Goal: Check status: Check status

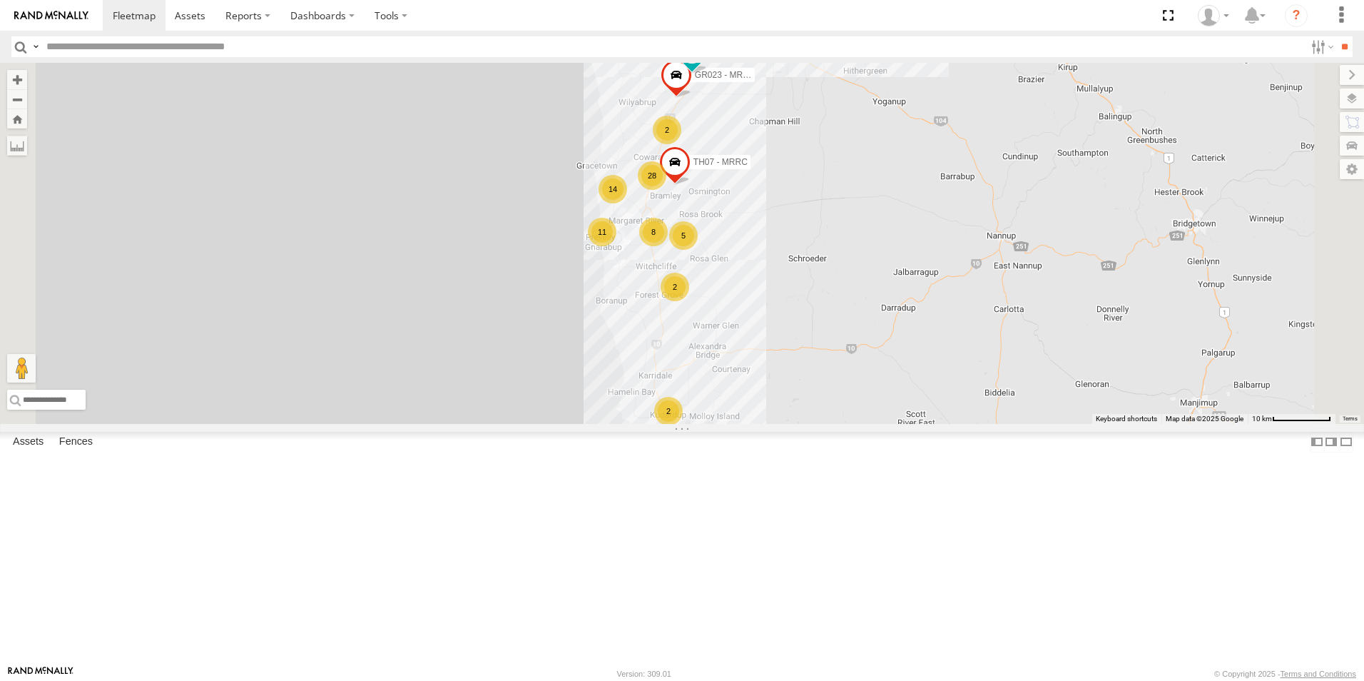
click at [71, 39] on input "text" at bounding box center [673, 46] width 1264 height 21
type input "****"
click at [1336, 36] on input "**" at bounding box center [1344, 46] width 16 height 21
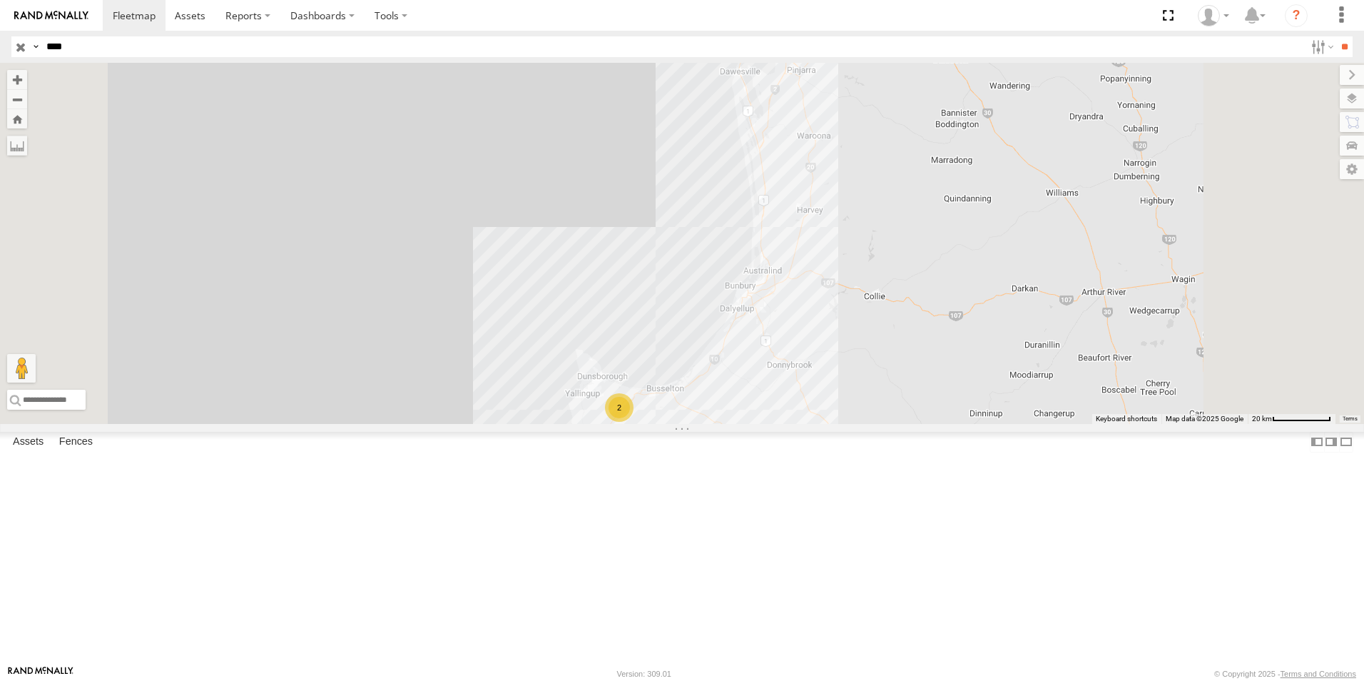
click at [0, 0] on div "TH07 - MRRC" at bounding box center [0, 0] width 0 height 0
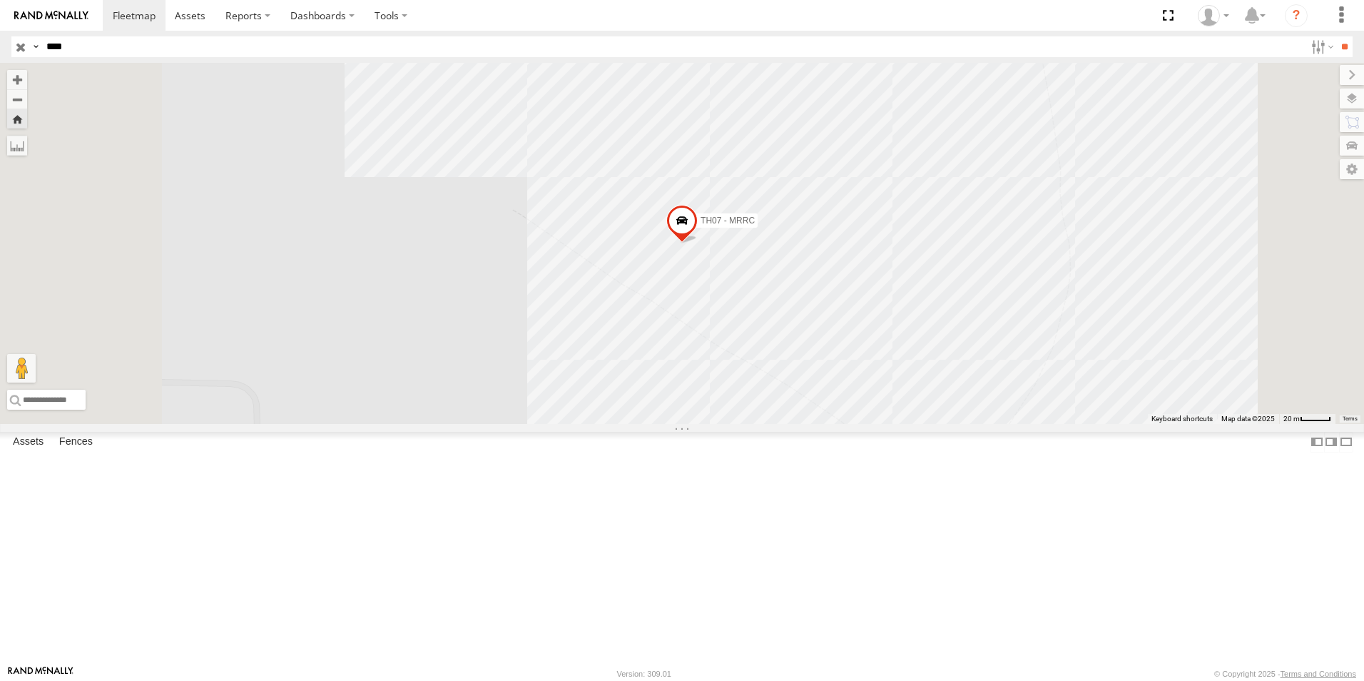
click at [0, 0] on div "TH07 - MRRC" at bounding box center [0, 0] width 0 height 0
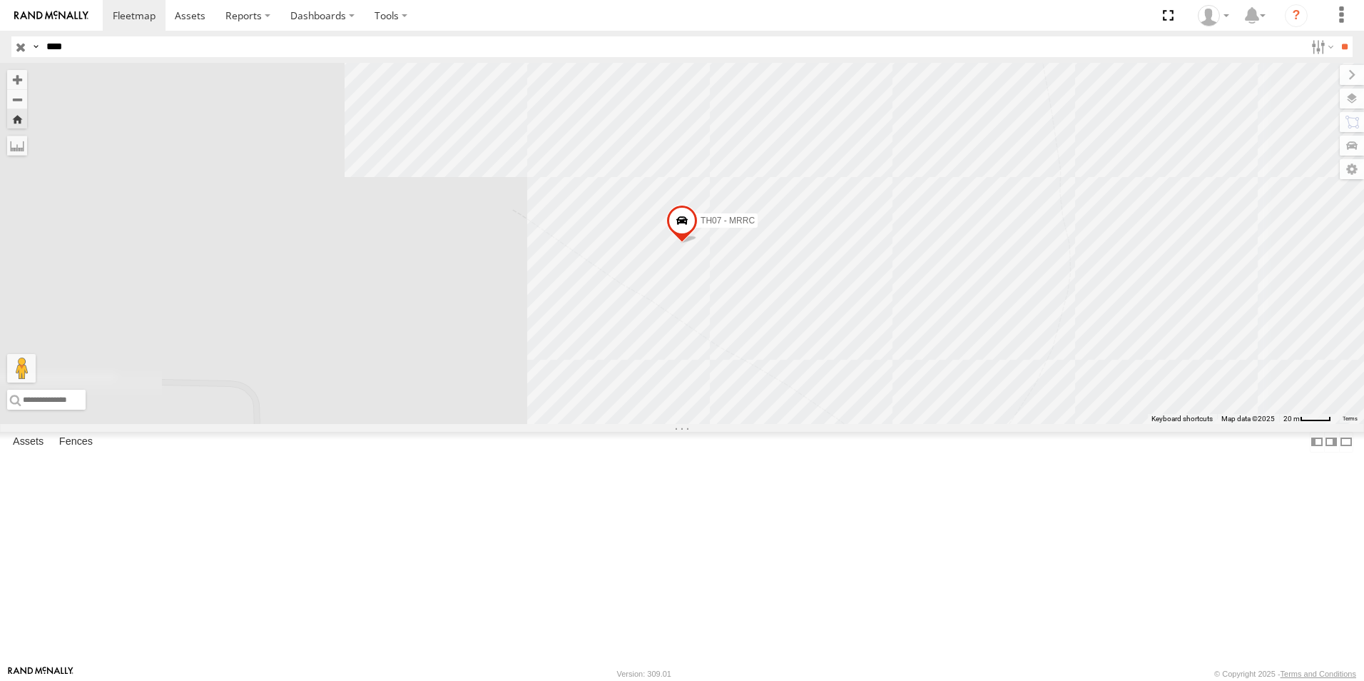
drag, startPoint x: 101, startPoint y: 604, endPoint x: 238, endPoint y: 619, distance: 138.4
click at [0, 0] on span at bounding box center [0, 0] width 0 height 0
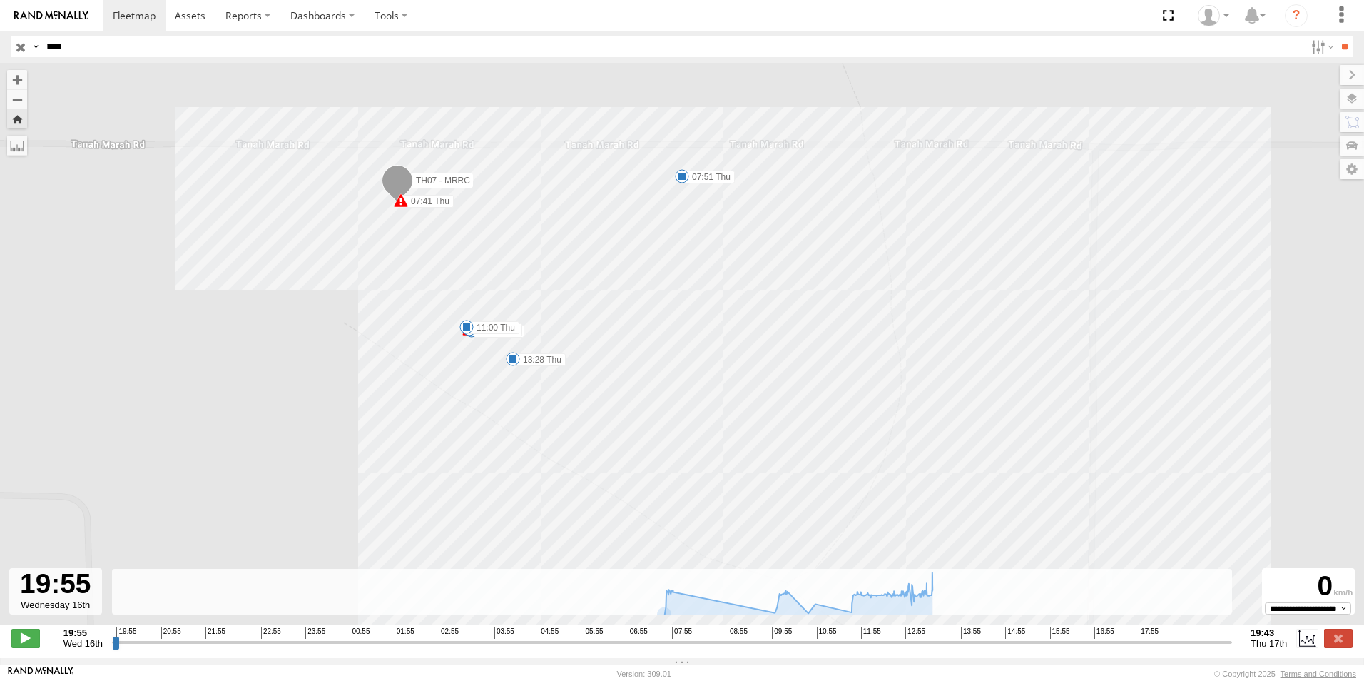
click at [67, 607] on div at bounding box center [55, 591] width 93 height 46
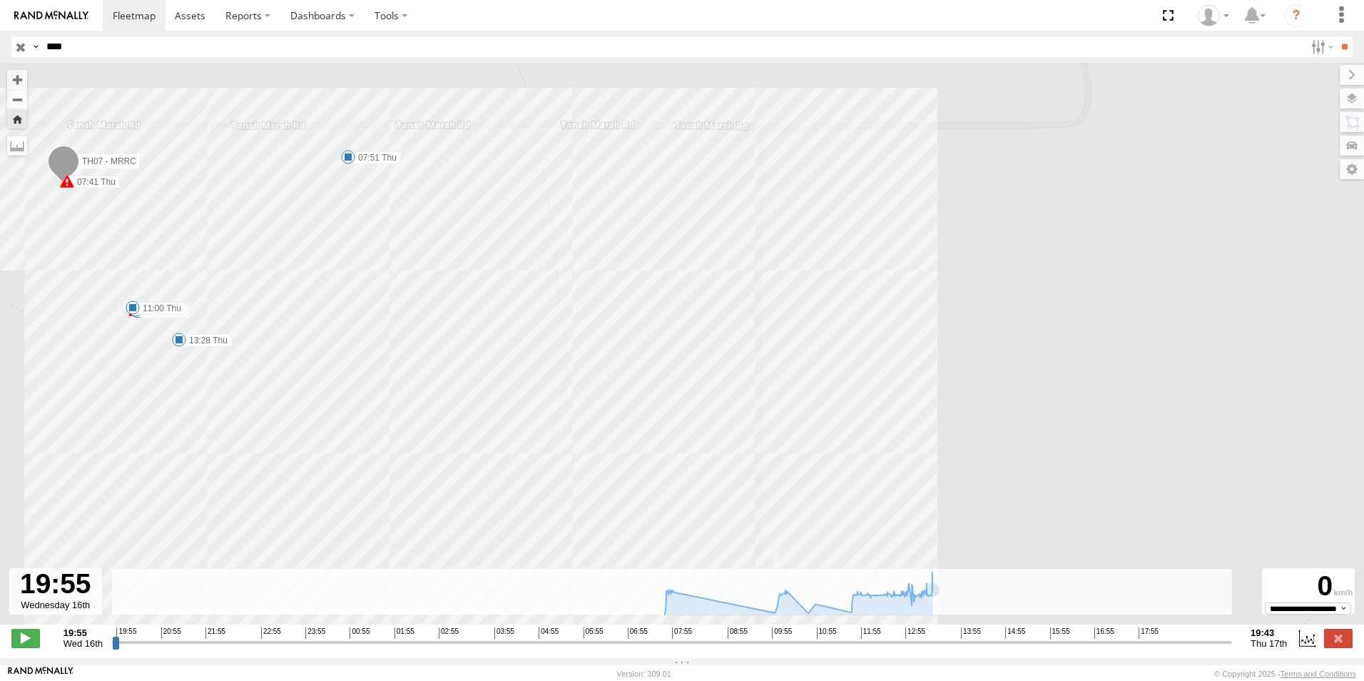
click at [1263, 635] on strong "19:43" at bounding box center [1269, 632] width 36 height 11
click at [1264, 646] on span "Thu 17th" at bounding box center [1269, 643] width 36 height 11
click at [1303, 639] on label at bounding box center [1306, 638] width 21 height 19
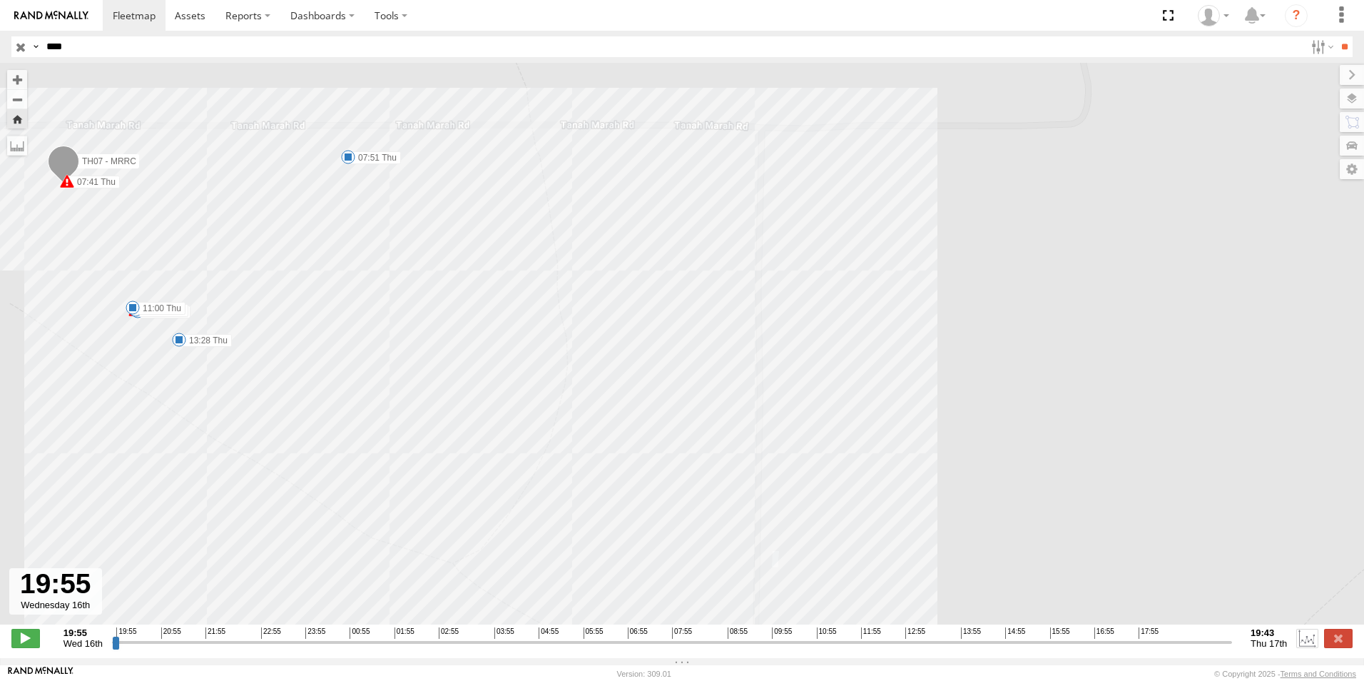
click at [1303, 639] on label at bounding box center [1306, 638] width 21 height 19
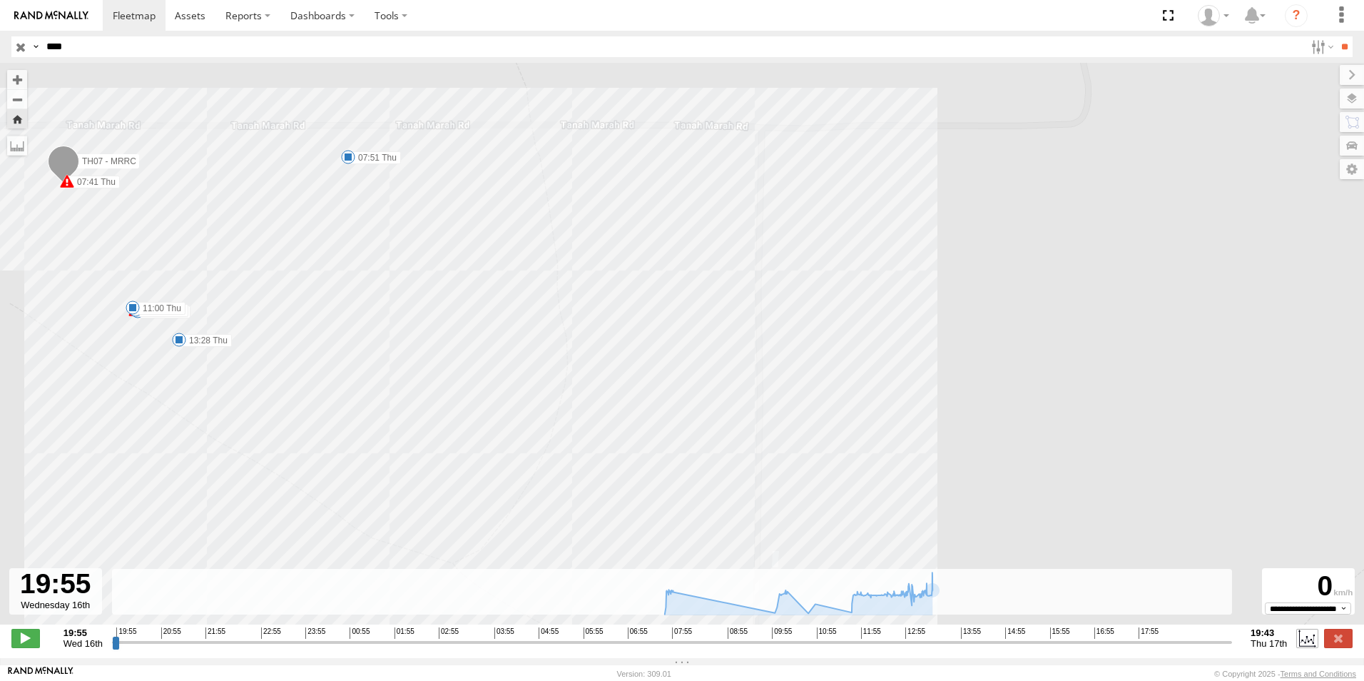
click at [1303, 639] on label at bounding box center [1306, 638] width 21 height 19
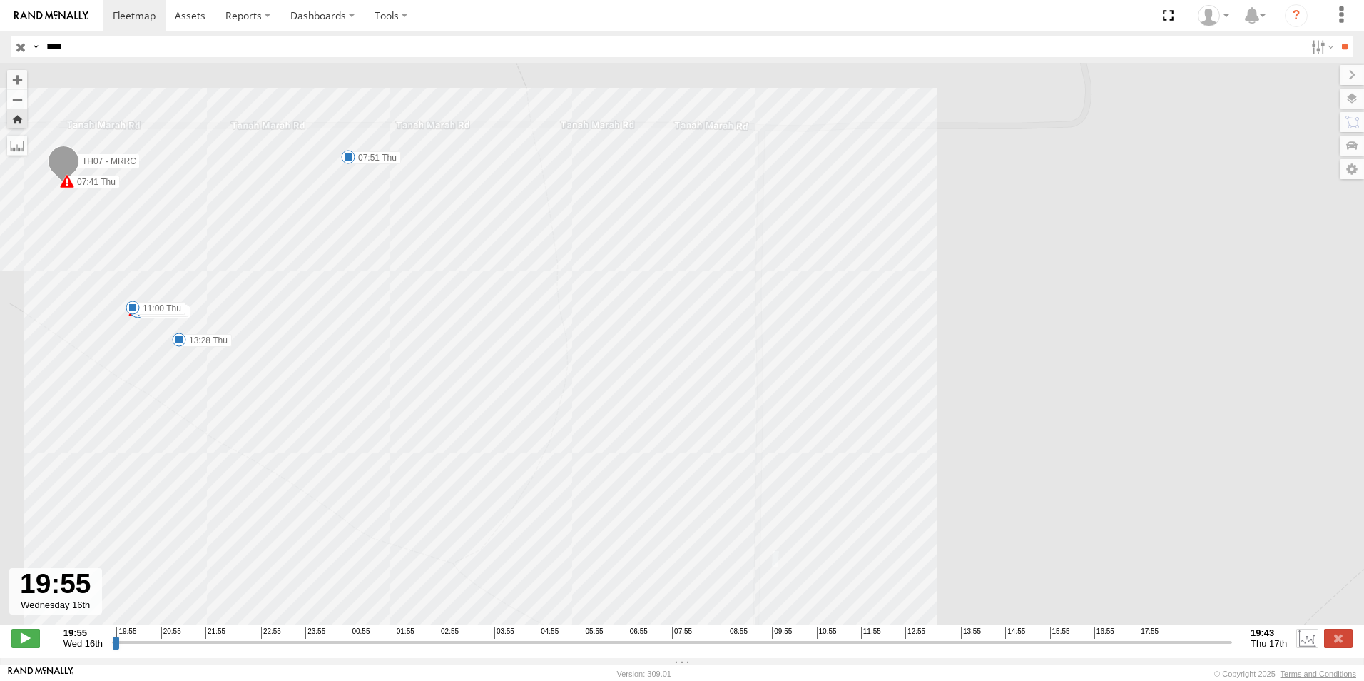
click at [1302, 639] on label at bounding box center [1306, 638] width 21 height 19
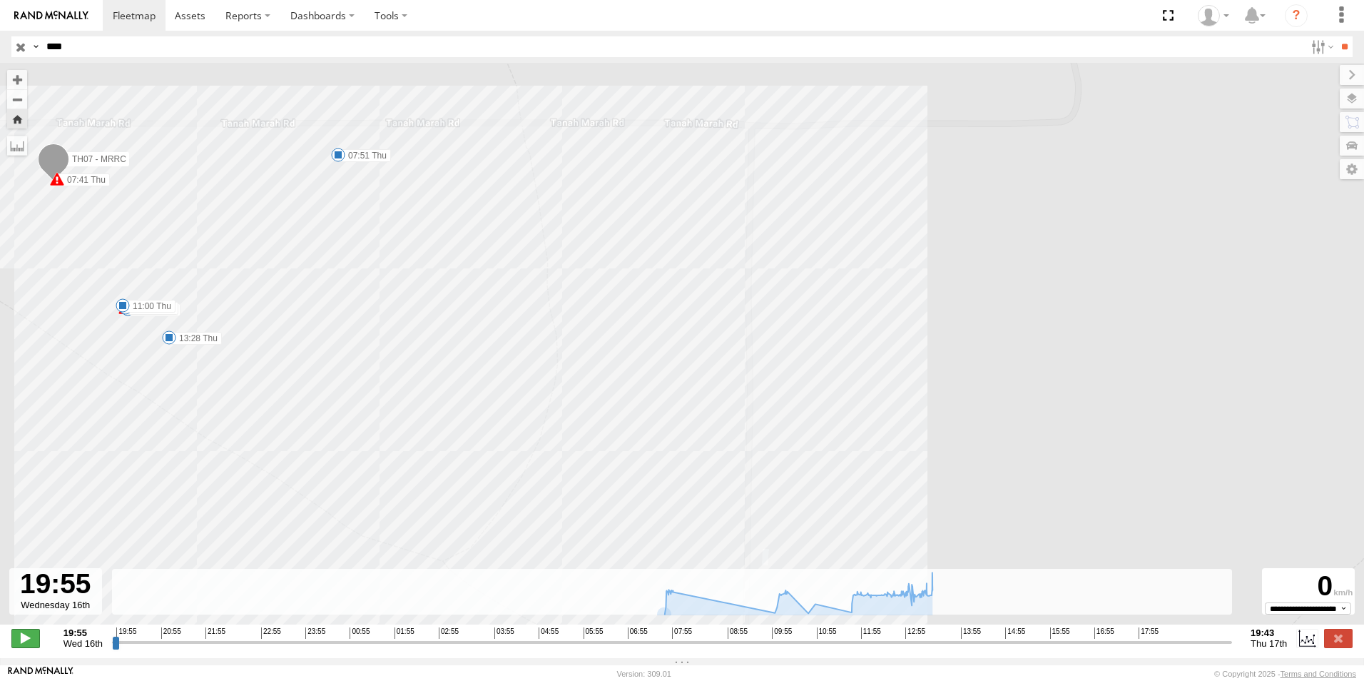
click at [29, 647] on span at bounding box center [25, 638] width 29 height 19
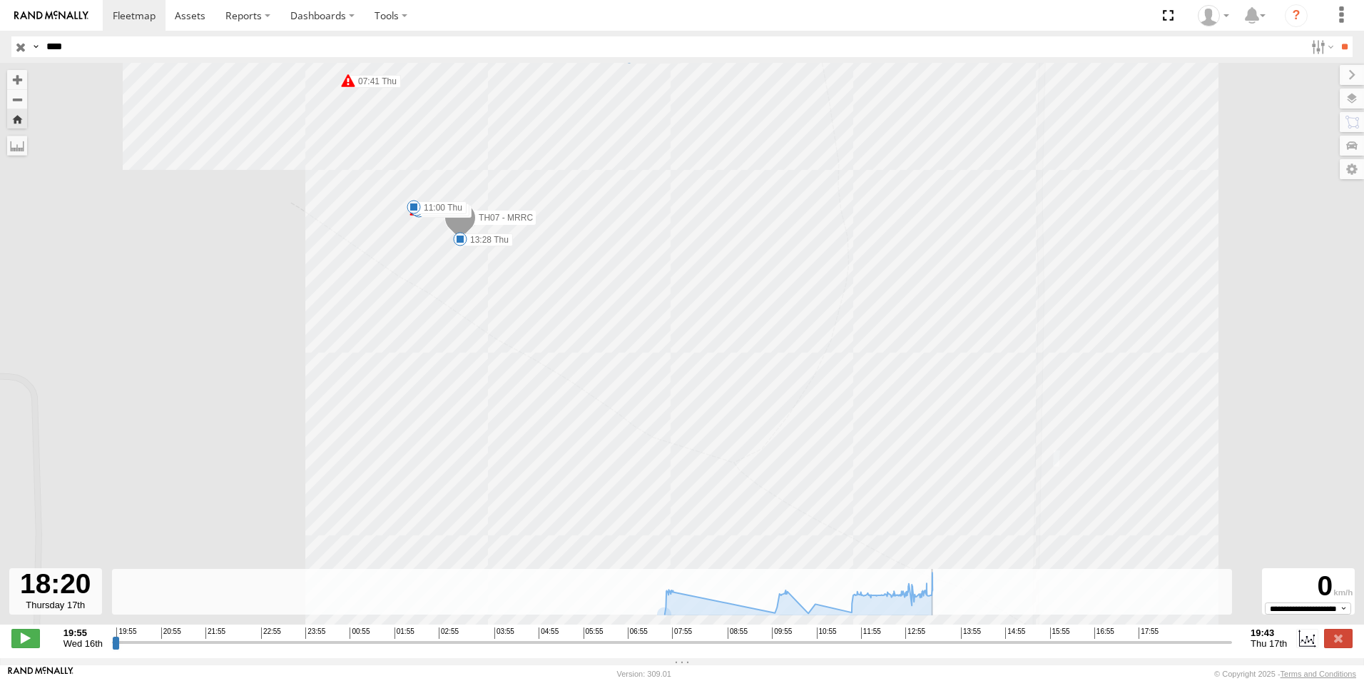
drag, startPoint x: 113, startPoint y: 649, endPoint x: 1164, endPoint y: 619, distance: 1050.6
click at [1164, 635] on input "range" at bounding box center [672, 642] width 1120 height 14
click at [1274, 648] on span "Thu 17th" at bounding box center [1269, 643] width 36 height 11
click at [1260, 647] on label "19:43 Thu 17th" at bounding box center [1269, 637] width 36 height 21
click at [1265, 649] on span "Thu 17th" at bounding box center [1269, 643] width 36 height 11
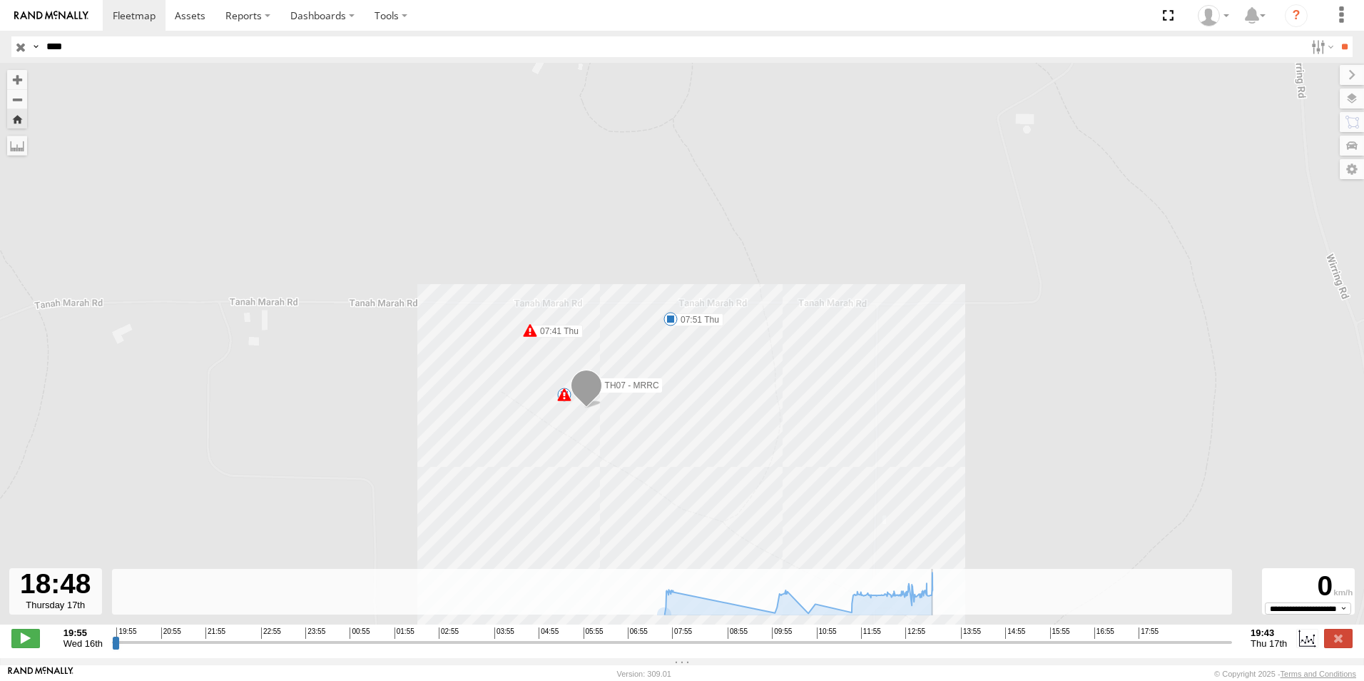
click at [24, 632] on div "**********" at bounding box center [682, 639] width 1364 height 30
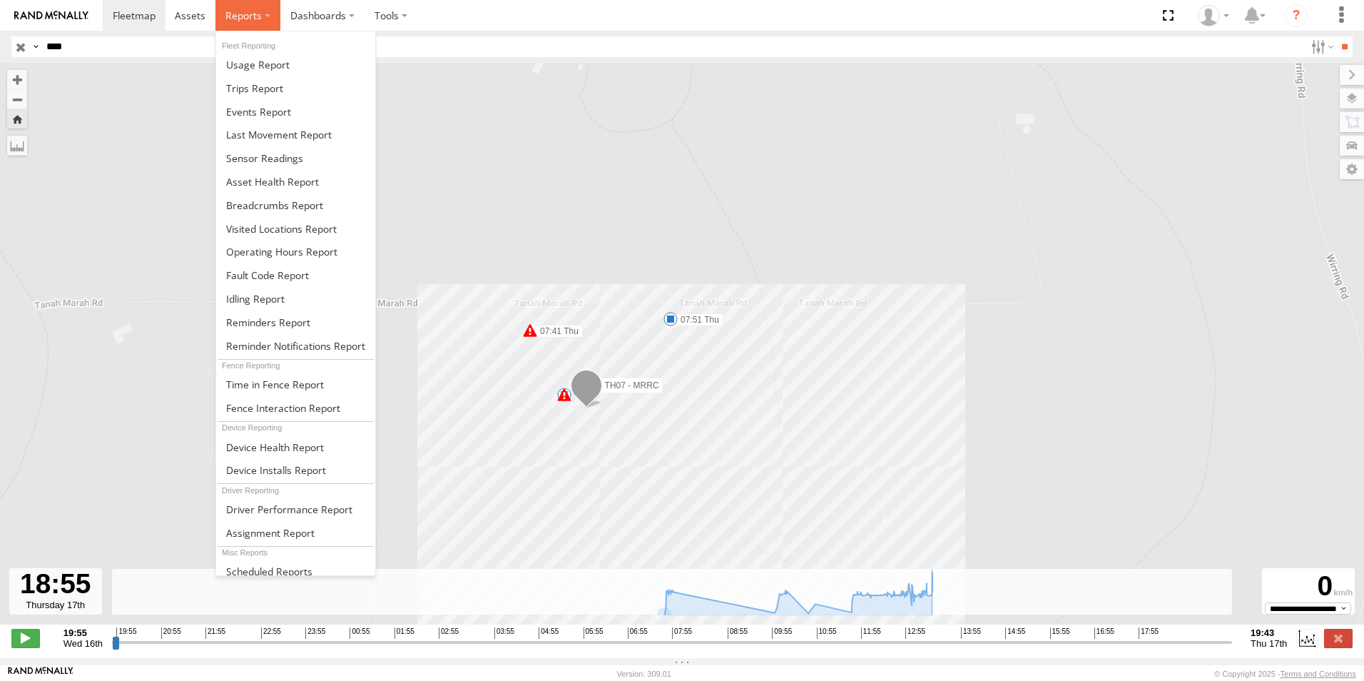
click at [260, 16] on span at bounding box center [243, 16] width 36 height 14
click at [261, 63] on span at bounding box center [257, 65] width 63 height 14
type input "**********"
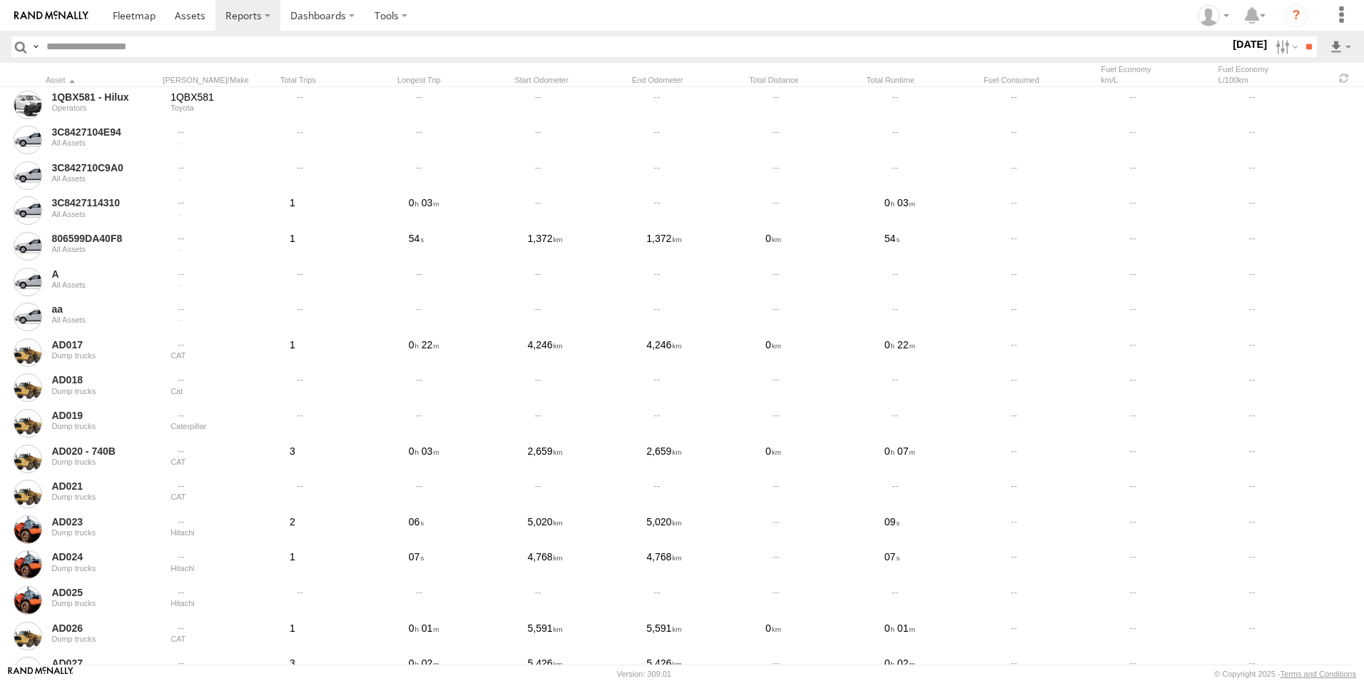
click at [76, 47] on input "text" at bounding box center [635, 46] width 1189 height 21
type input "*"
type input "****"
click at [1301, 36] on input "**" at bounding box center [1309, 46] width 16 height 21
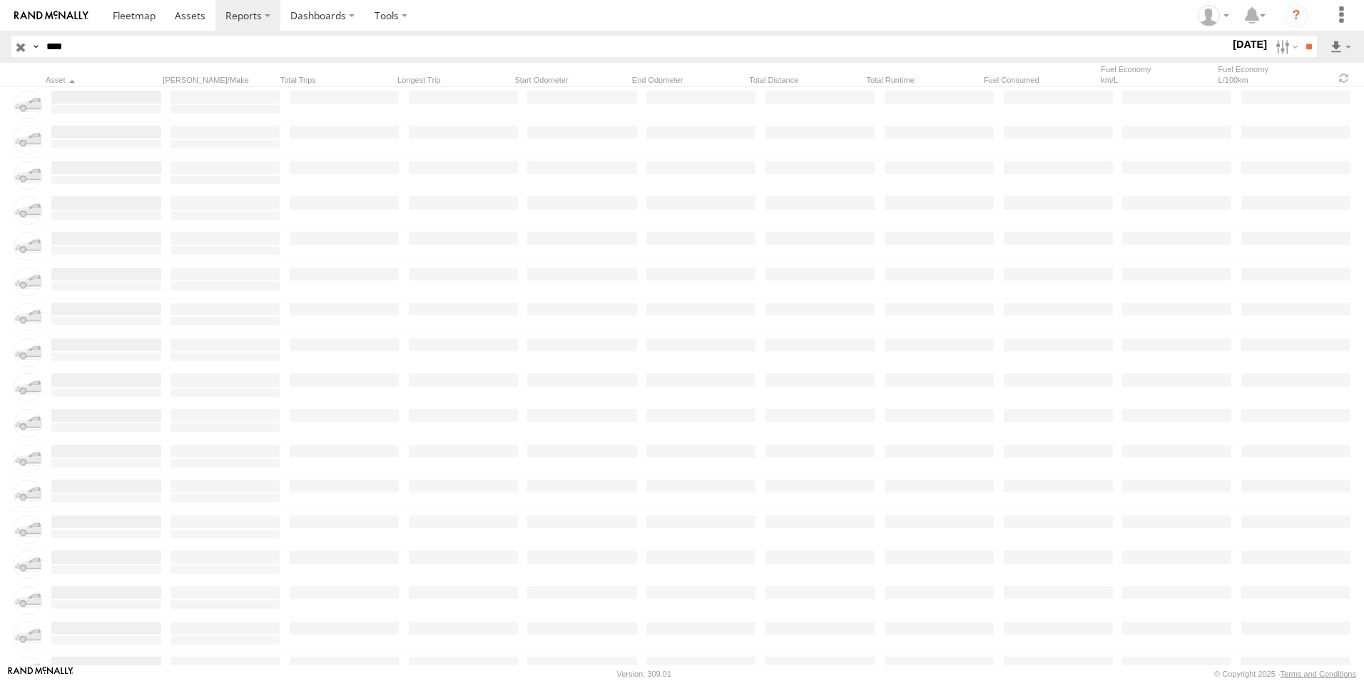
click at [1301, 36] on input "**" at bounding box center [1309, 46] width 16 height 21
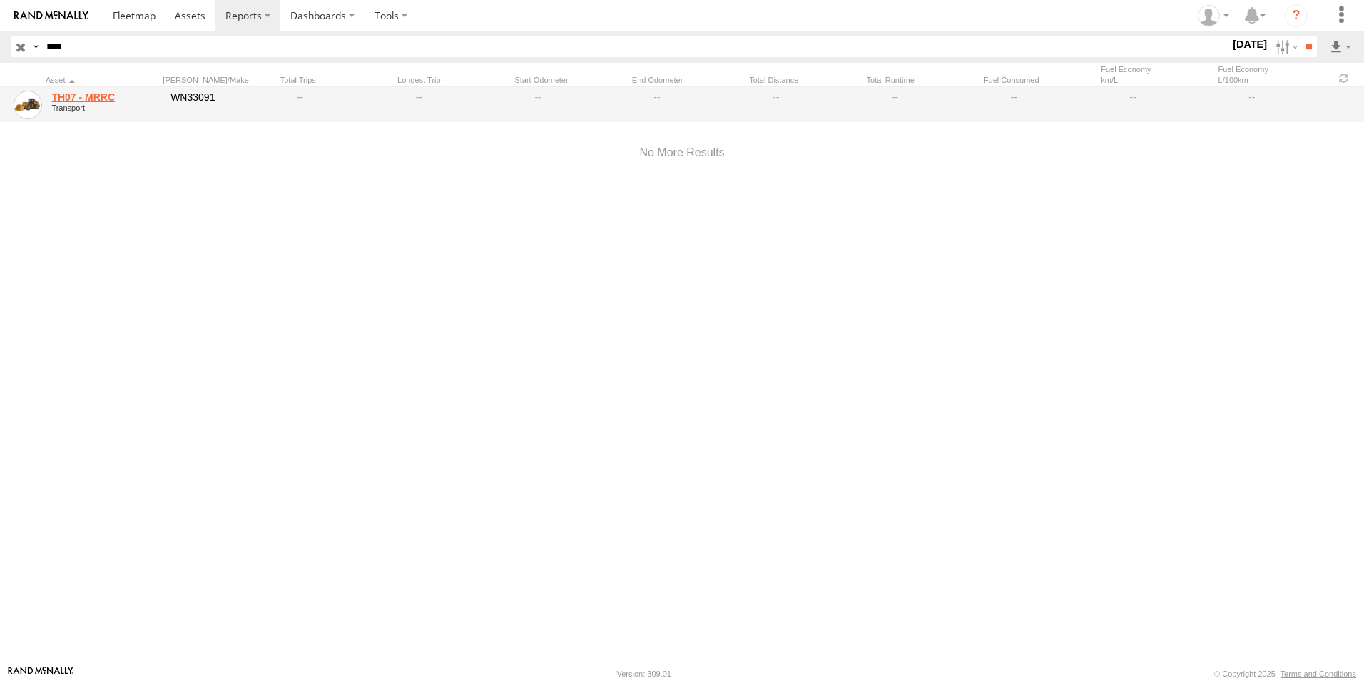
click at [82, 98] on link "TH07 - MRRC" at bounding box center [105, 97] width 109 height 13
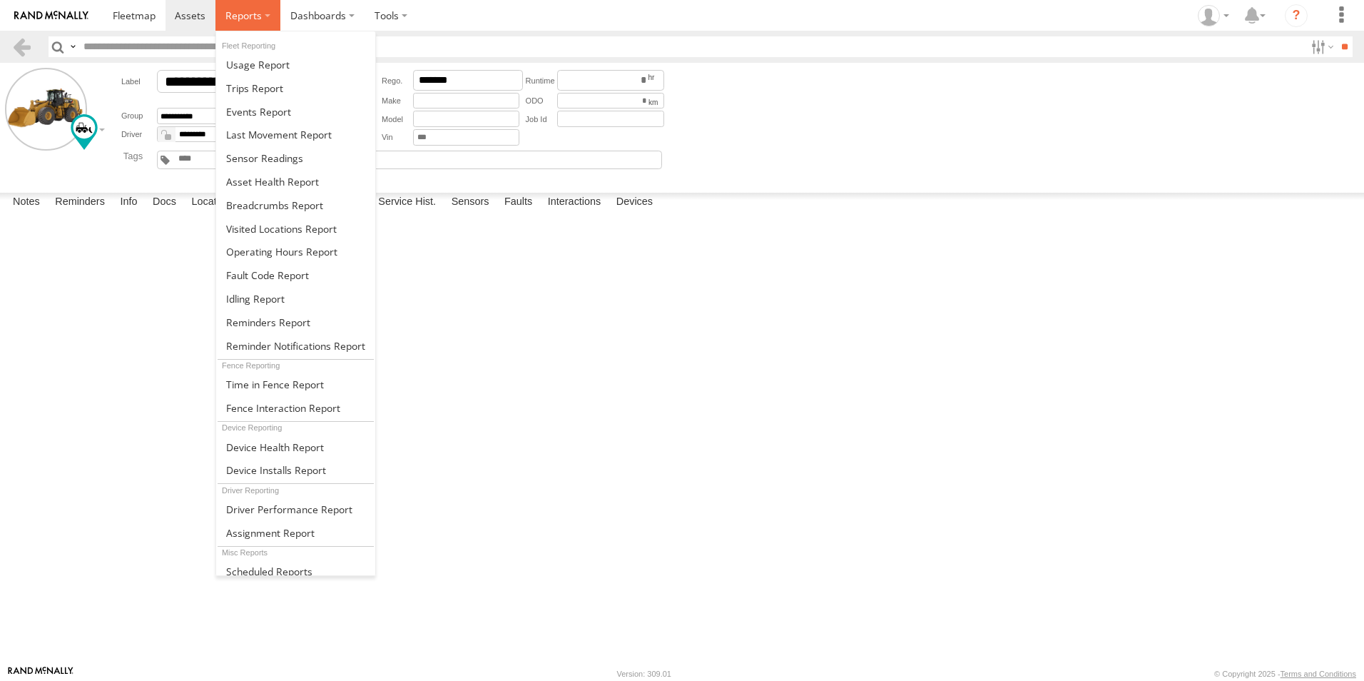
click at [240, 13] on span at bounding box center [243, 16] width 36 height 14
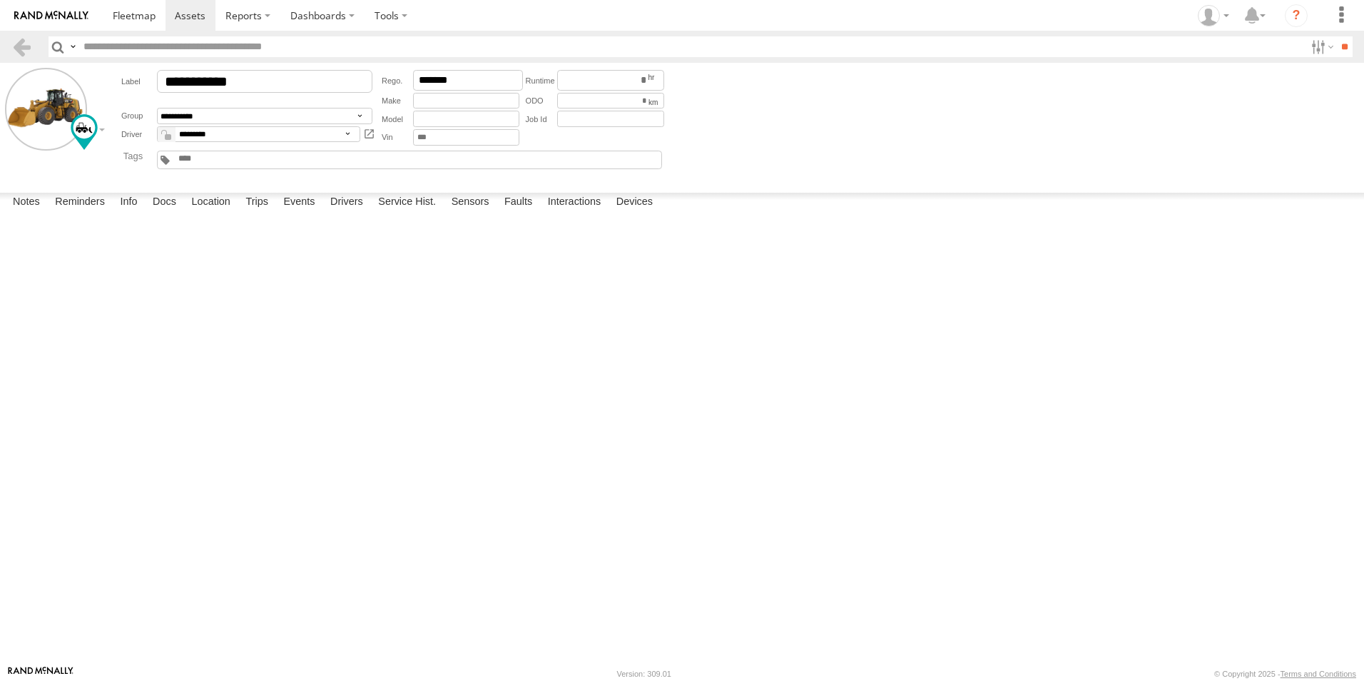
click at [0, 0] on div at bounding box center [0, 0] width 0 height 0
click at [255, 213] on label "Trips" at bounding box center [256, 203] width 37 height 20
click at [316, 213] on label "Events" at bounding box center [299, 203] width 46 height 20
click at [264, 213] on label "Trips" at bounding box center [256, 203] width 37 height 20
click at [239, 213] on label "Trips" at bounding box center [256, 203] width 37 height 20
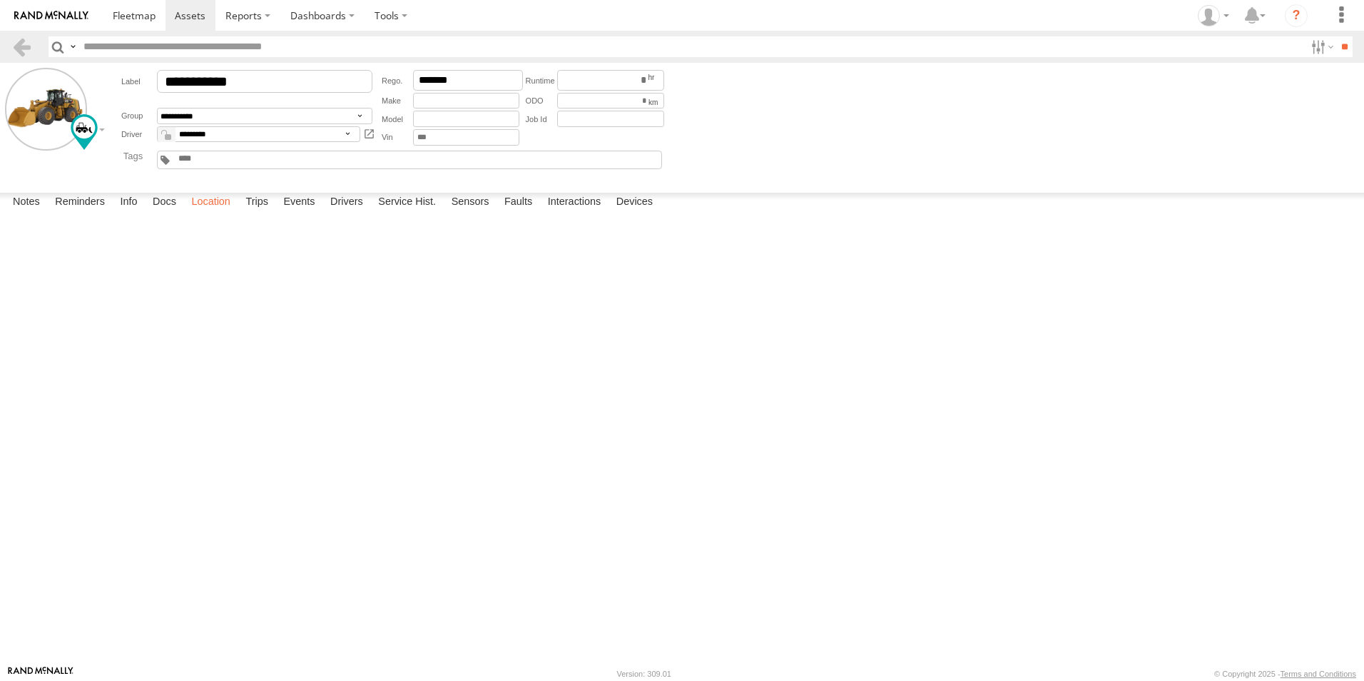
click at [221, 213] on label "Location" at bounding box center [211, 203] width 54 height 20
click at [260, 213] on label "Trips" at bounding box center [256, 203] width 37 height 20
click at [0, 0] on link at bounding box center [0, 0] width 0 height 0
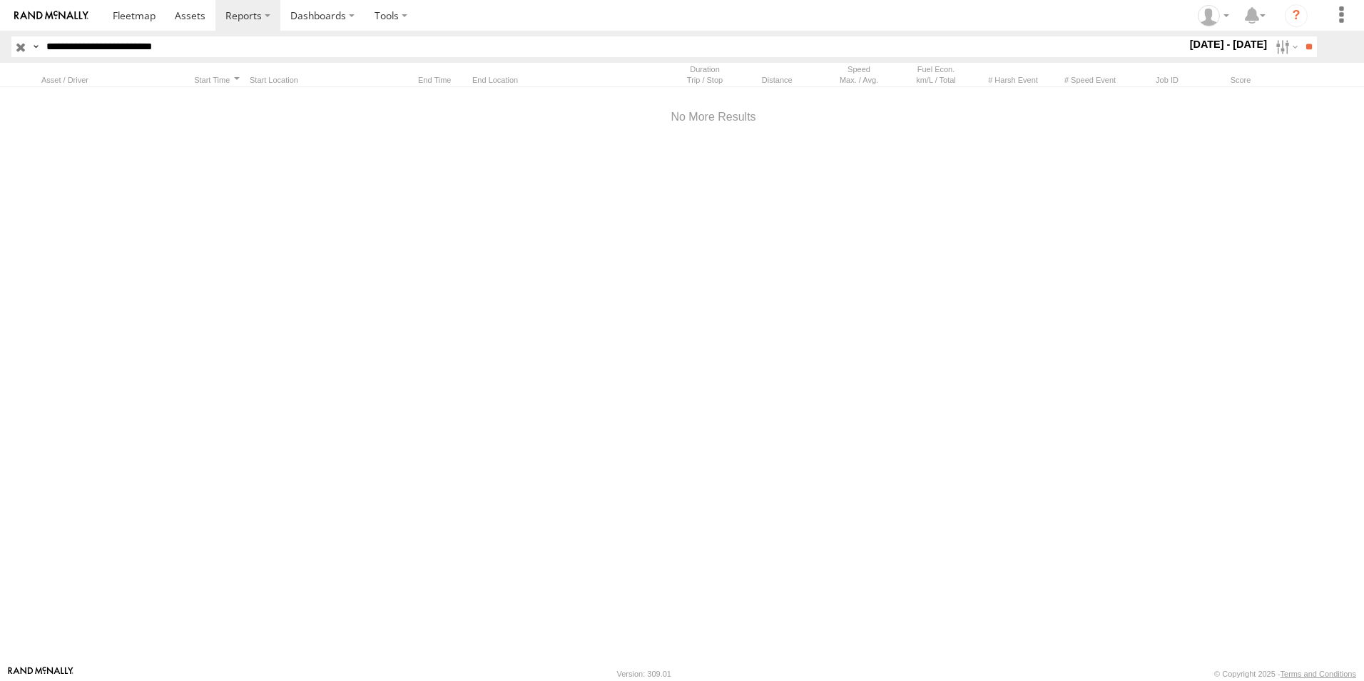
click at [1239, 44] on label "25 Sep - 1 Oct 25" at bounding box center [1228, 44] width 83 height 16
click at [0, 0] on label at bounding box center [0, 0] width 0 height 0
click at [1304, 49] on input "**" at bounding box center [1309, 46] width 16 height 21
